Goal: Task Accomplishment & Management: Use online tool/utility

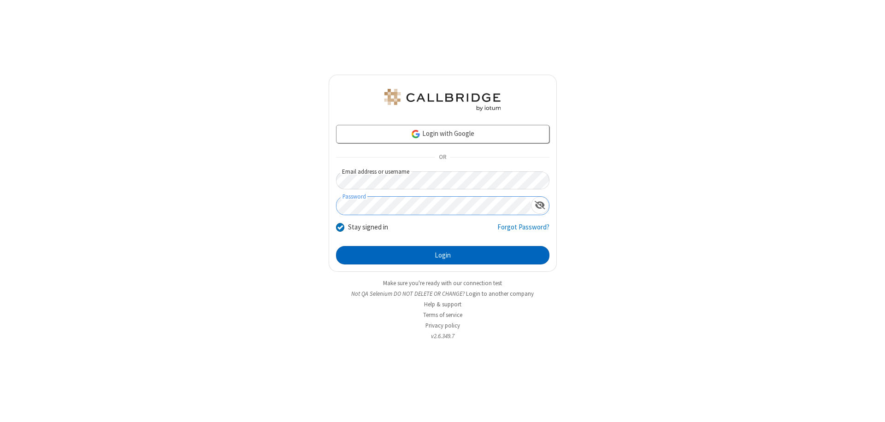
click at [443, 255] on button "Login" at bounding box center [442, 255] width 213 height 18
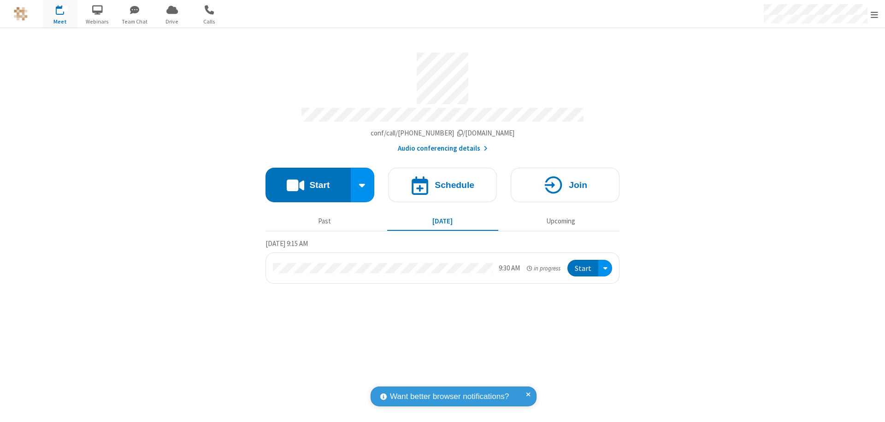
click at [874, 14] on span "Open menu" at bounding box center [874, 14] width 7 height 9
click at [172, 21] on span "Drive" at bounding box center [172, 22] width 35 height 8
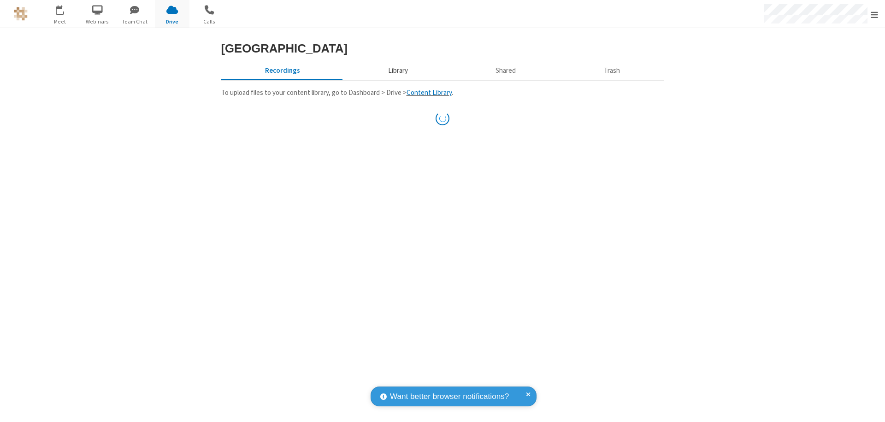
click at [396, 79] on button "Library" at bounding box center [398, 71] width 108 height 18
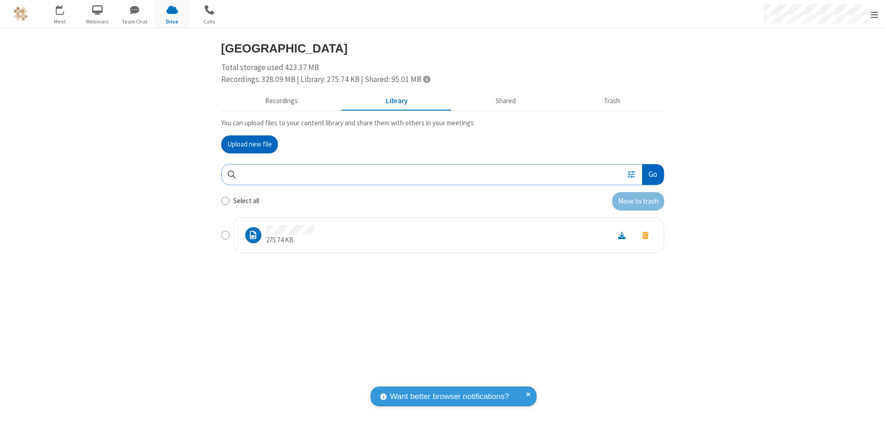
click at [652, 174] on button "Go" at bounding box center [652, 175] width 21 height 21
click at [249, 144] on button "Upload new file" at bounding box center [249, 145] width 57 height 18
